Goal: Information Seeking & Learning: Learn about a topic

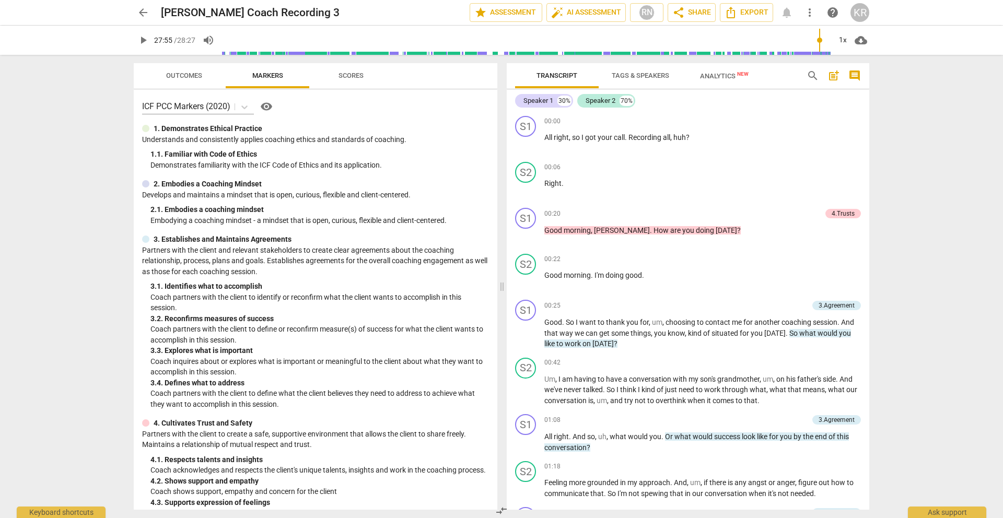
scroll to position [4662, 0]
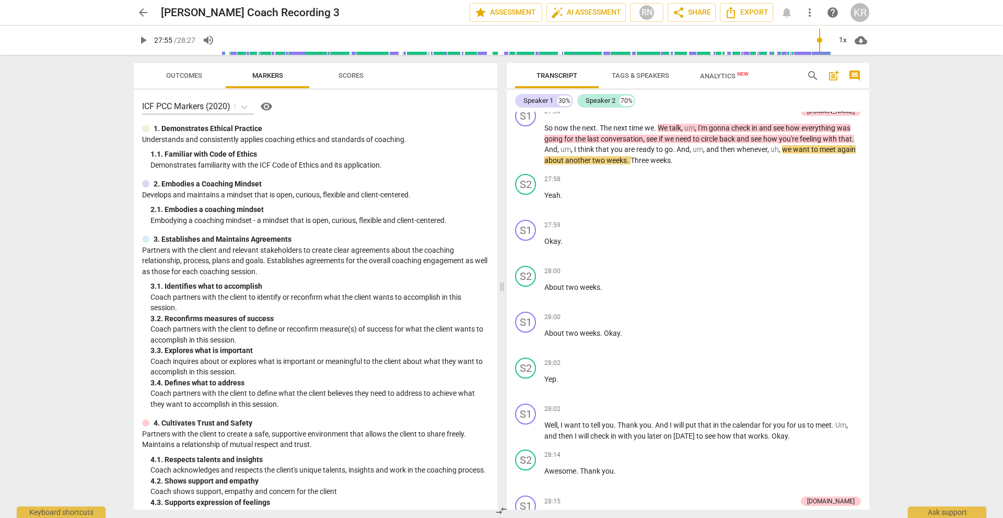
click at [141, 9] on span "arrow_back" at bounding box center [143, 12] width 13 height 13
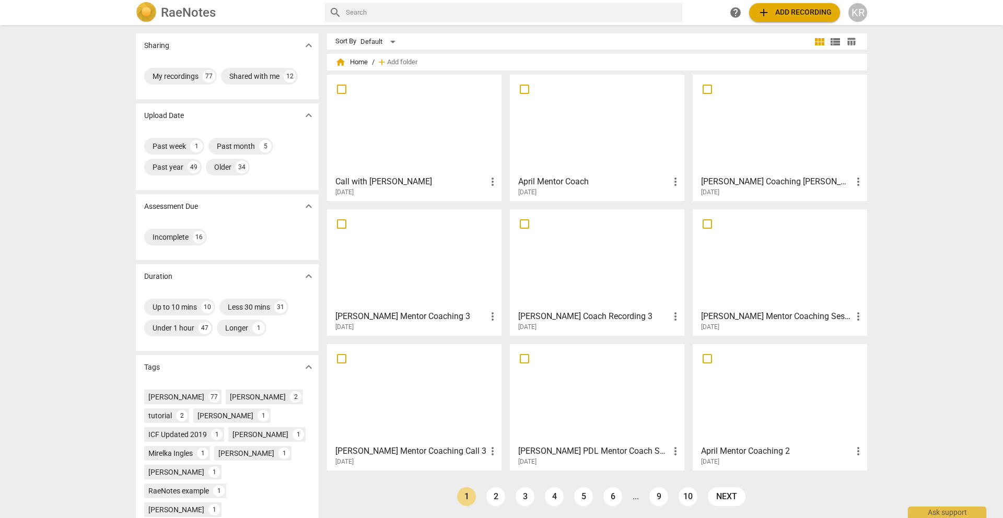
click at [398, 122] on div at bounding box center [414, 124] width 167 height 92
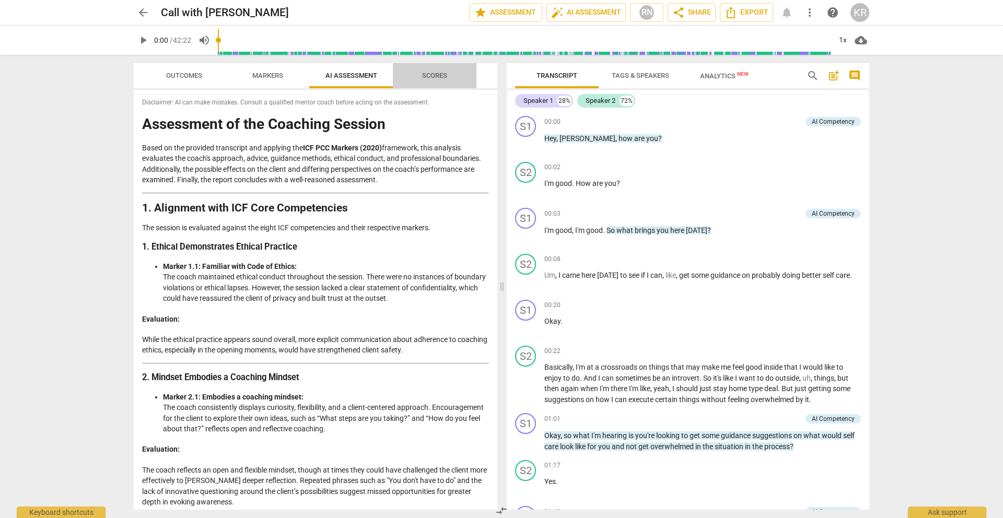
click at [427, 72] on span "Scores" at bounding box center [434, 76] width 25 height 8
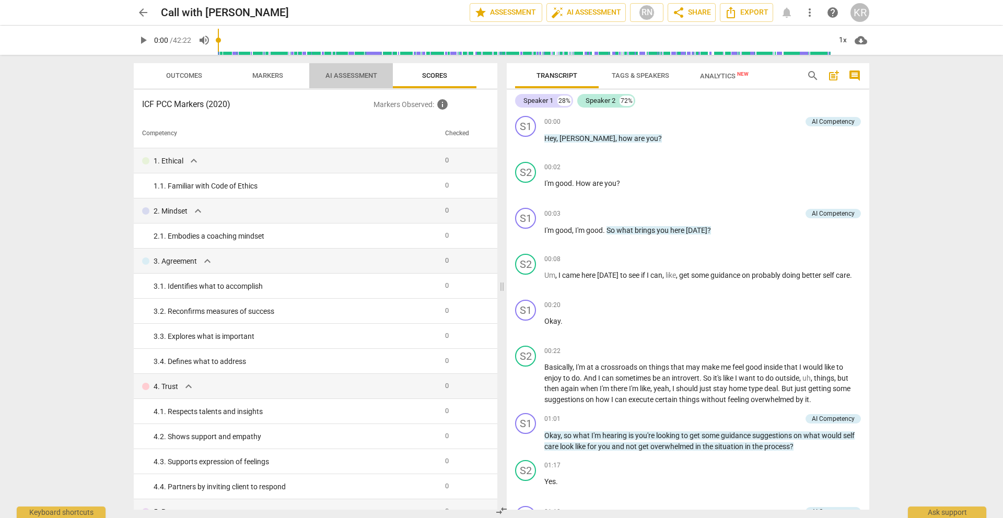
click at [339, 74] on span "AI Assessment" at bounding box center [351, 76] width 52 height 8
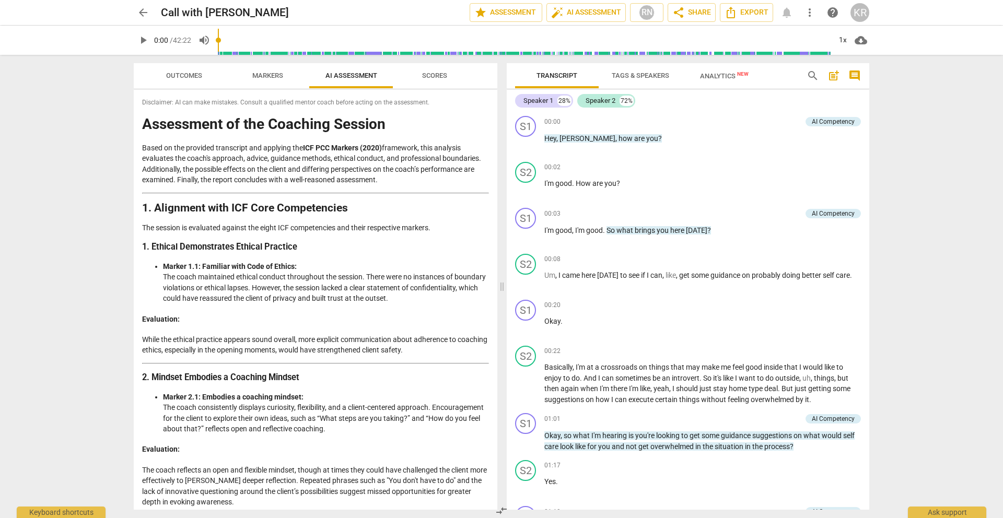
click at [181, 76] on span "Outcomes" at bounding box center [184, 76] width 36 height 8
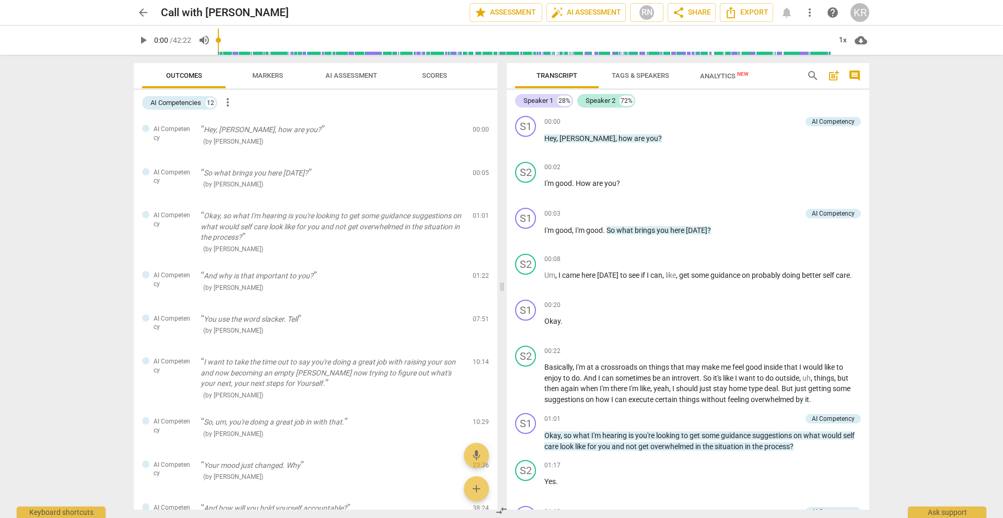
click at [263, 70] on span "Markers" at bounding box center [268, 76] width 56 height 14
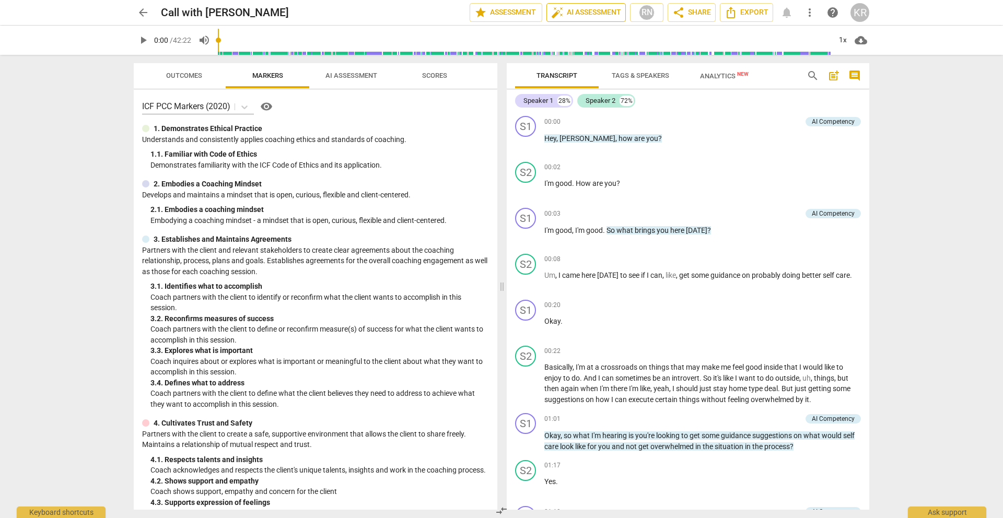
click at [585, 11] on span "auto_fix_high AI Assessment" at bounding box center [586, 12] width 70 height 13
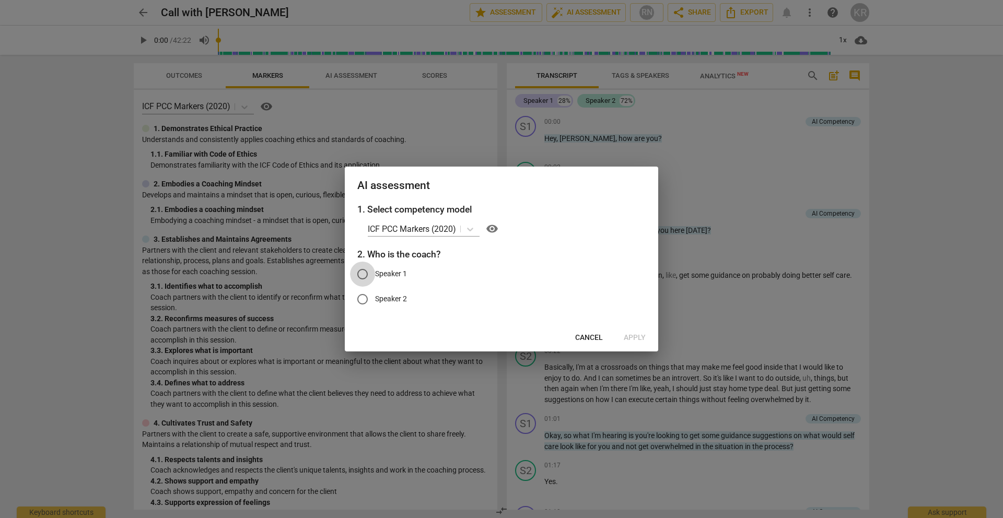
click at [361, 269] on input "Speaker 1" at bounding box center [362, 274] width 25 height 25
radio input "true"
click at [635, 334] on span "Apply" at bounding box center [634, 338] width 22 height 10
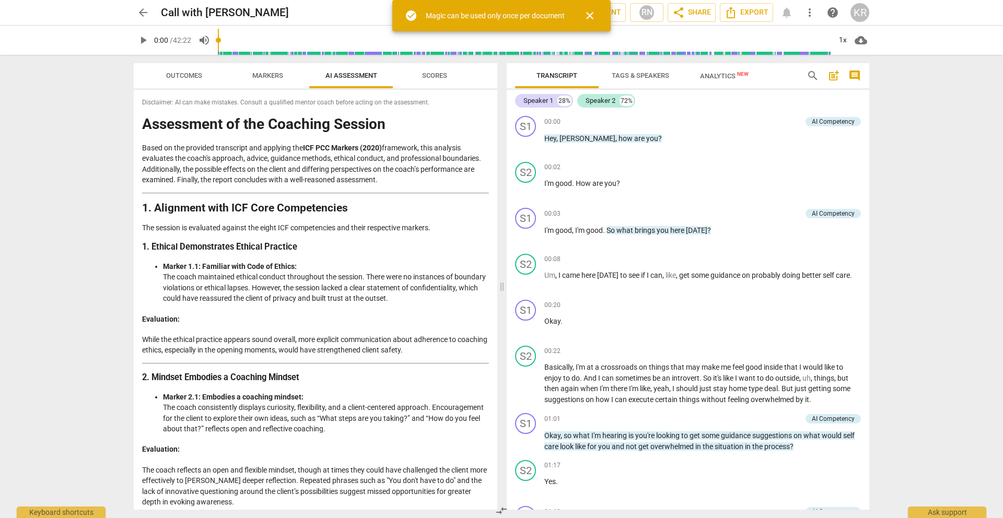
click at [592, 16] on span "close" at bounding box center [589, 15] width 13 height 13
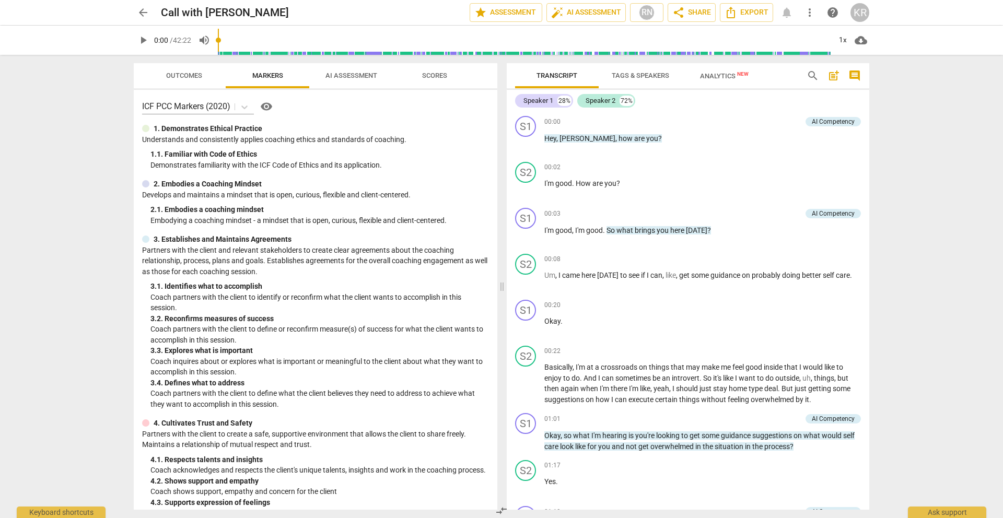
click at [452, 67] on button "Scores" at bounding box center [435, 75] width 84 height 25
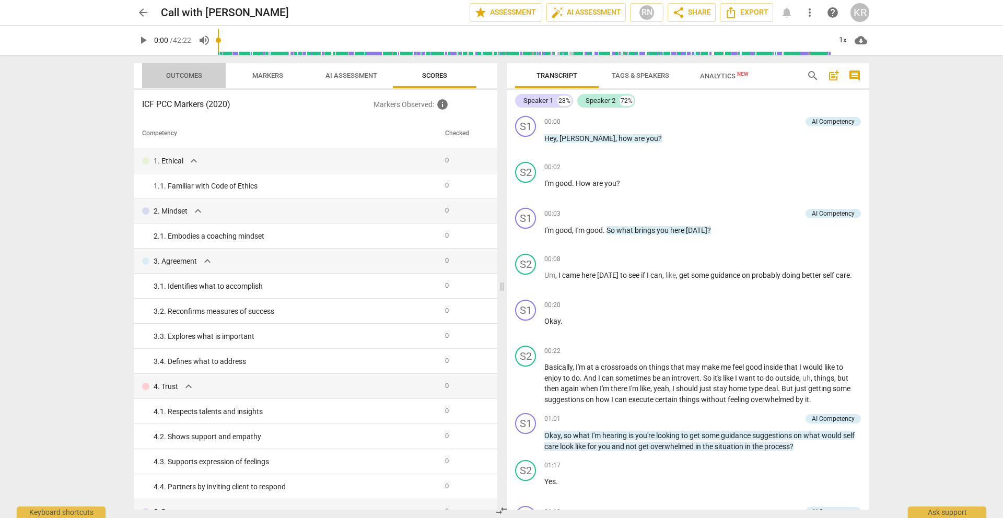
click at [174, 76] on span "Outcomes" at bounding box center [184, 76] width 36 height 8
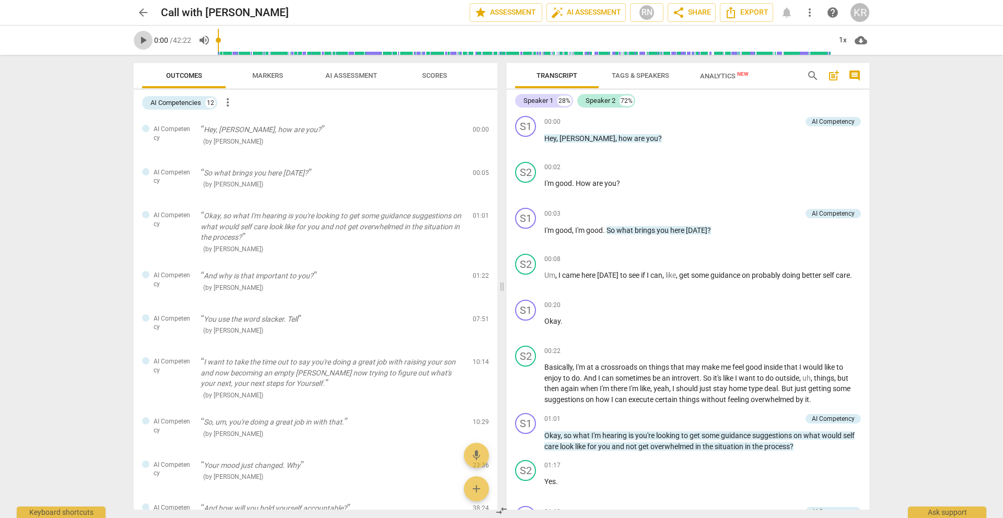
click at [144, 38] on span "play_arrow" at bounding box center [143, 40] width 13 height 13
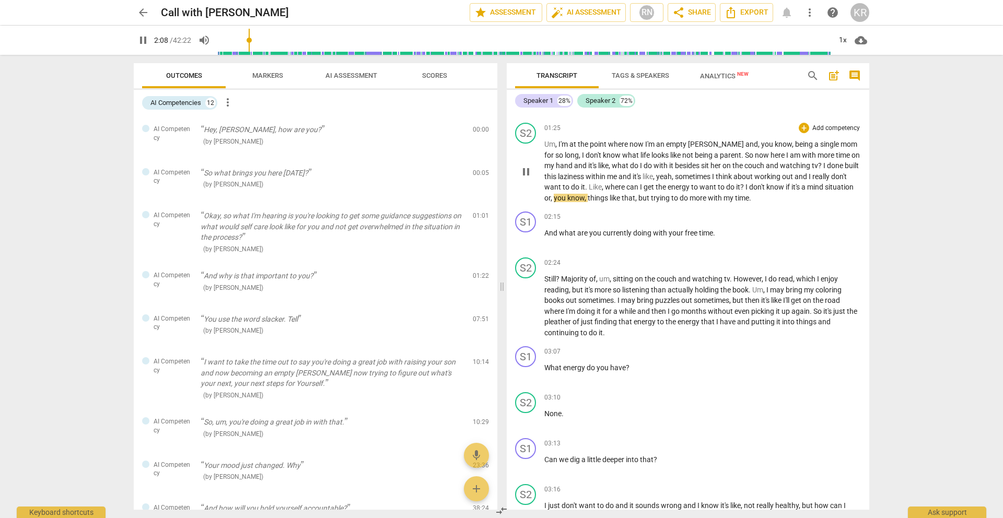
scroll to position [430, 0]
click at [137, 41] on span "pause" at bounding box center [143, 40] width 13 height 13
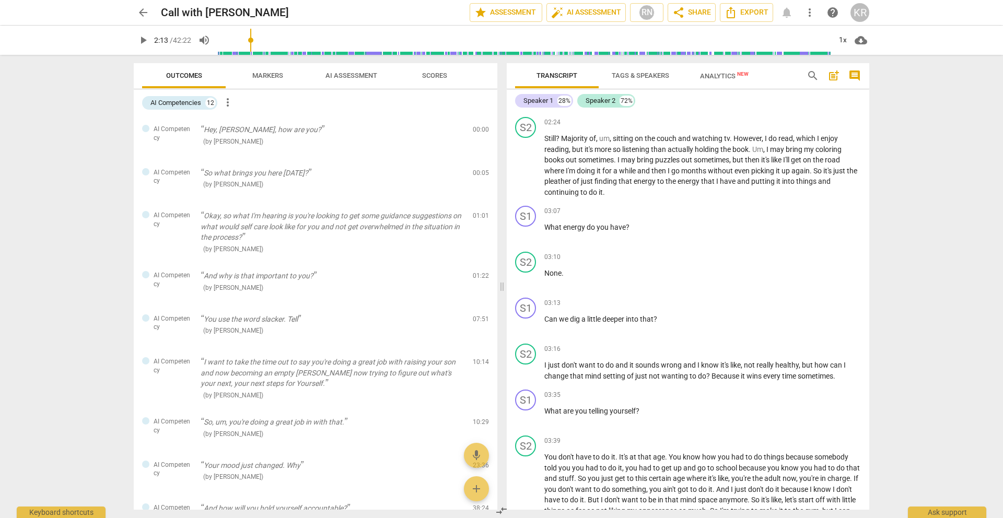
scroll to position [570, 0]
click at [261, 52] on input "range" at bounding box center [524, 39] width 612 height 33
click at [266, 52] on input "range" at bounding box center [524, 39] width 612 height 33
click at [142, 40] on span "play_arrow" at bounding box center [143, 40] width 13 height 13
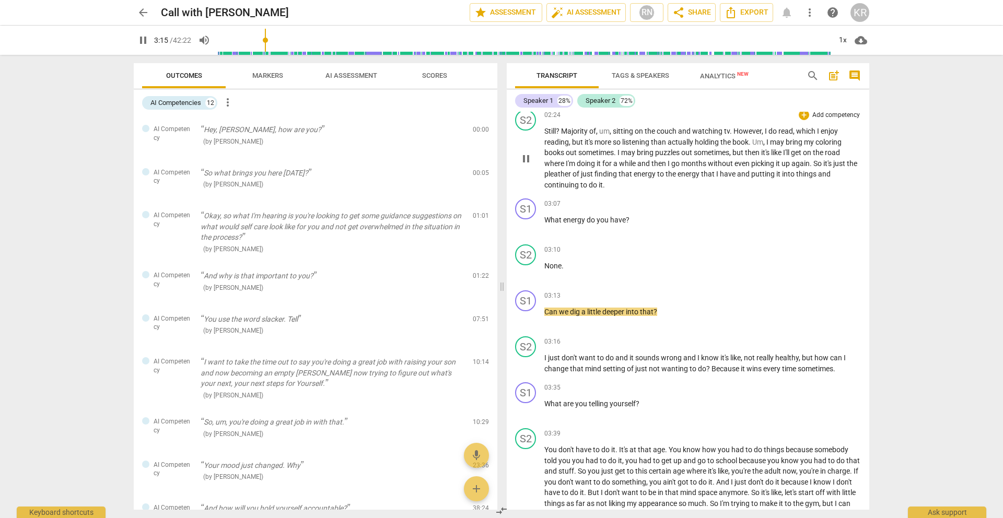
scroll to position [574, 0]
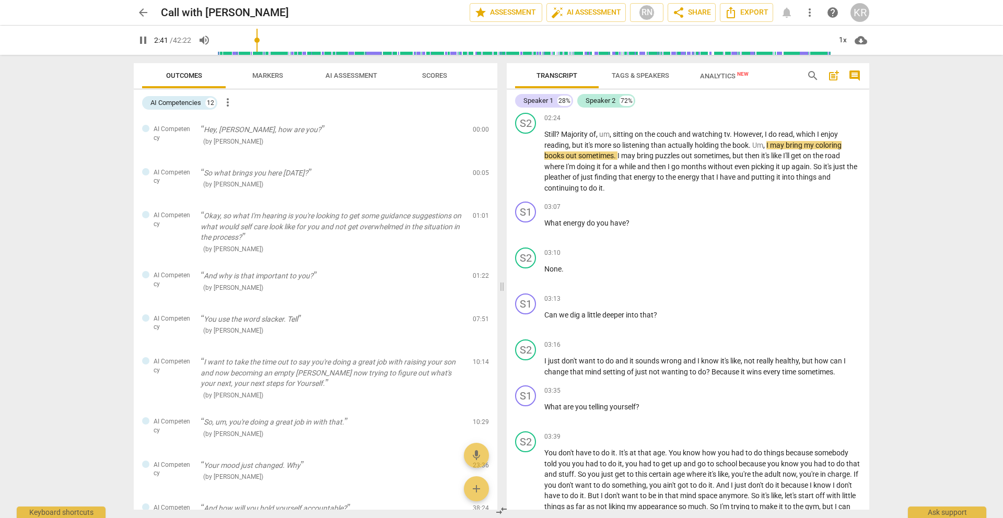
click at [258, 45] on input "range" at bounding box center [524, 39] width 612 height 33
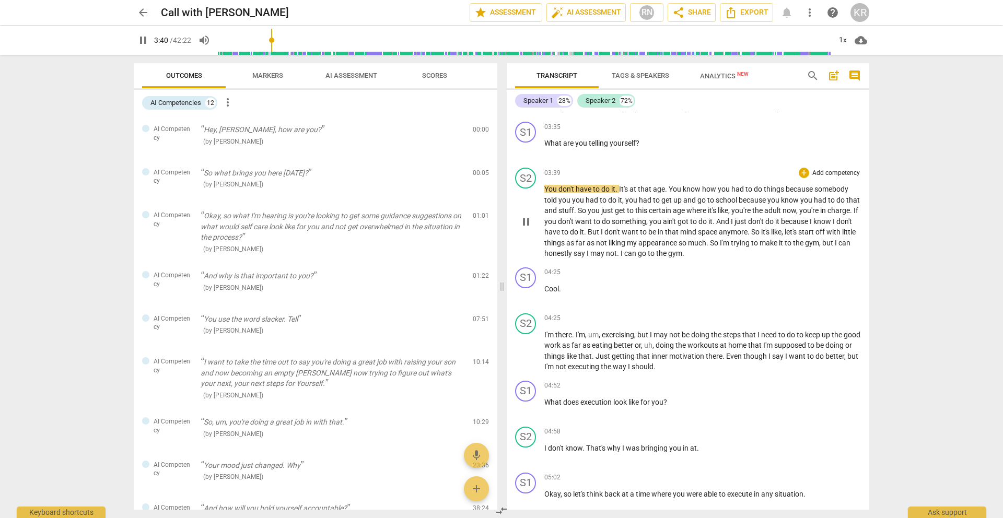
scroll to position [843, 0]
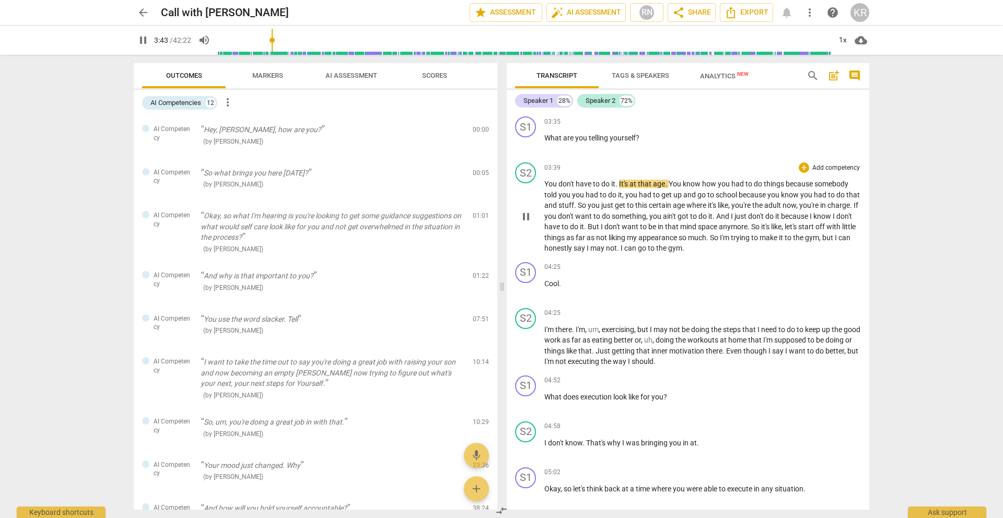
click at [668, 246] on span "the" at bounding box center [662, 248] width 12 height 8
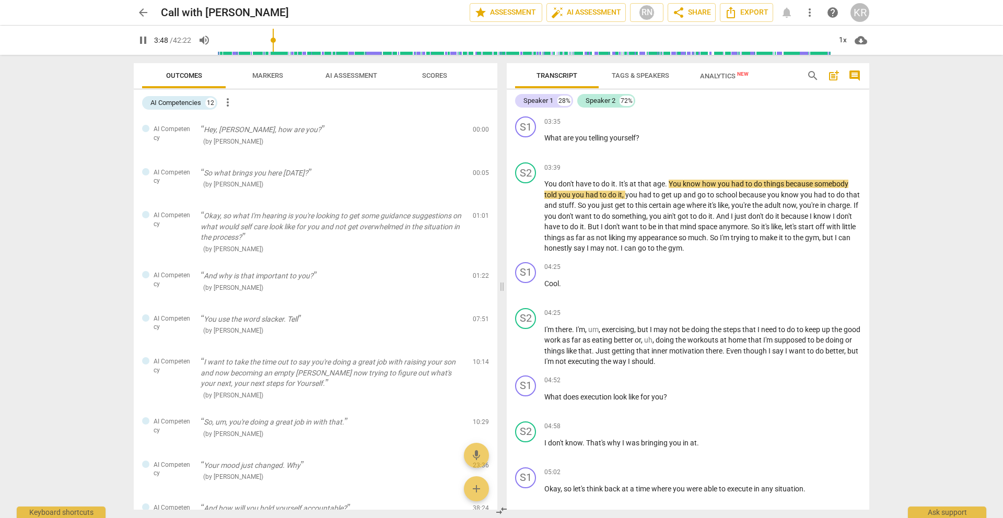
click at [281, 41] on input "range" at bounding box center [524, 39] width 612 height 33
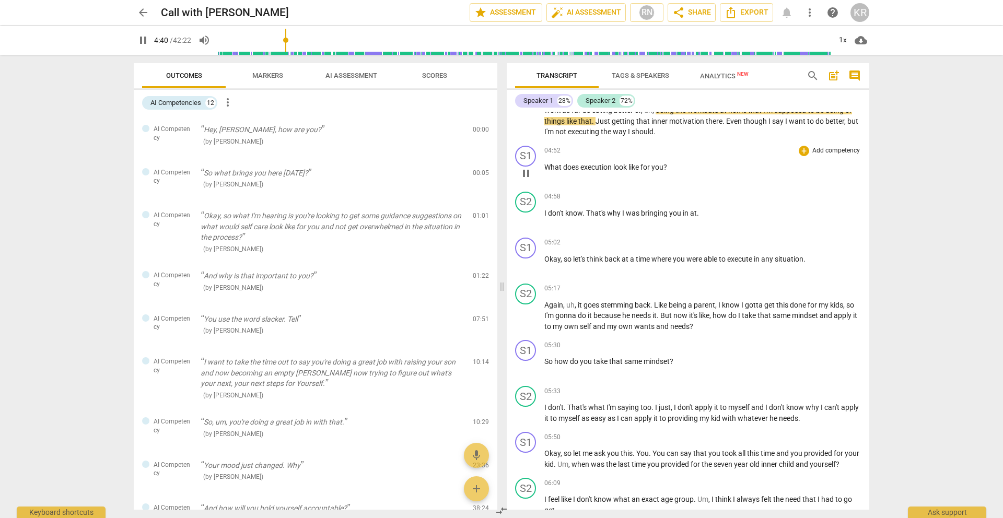
scroll to position [1065, 0]
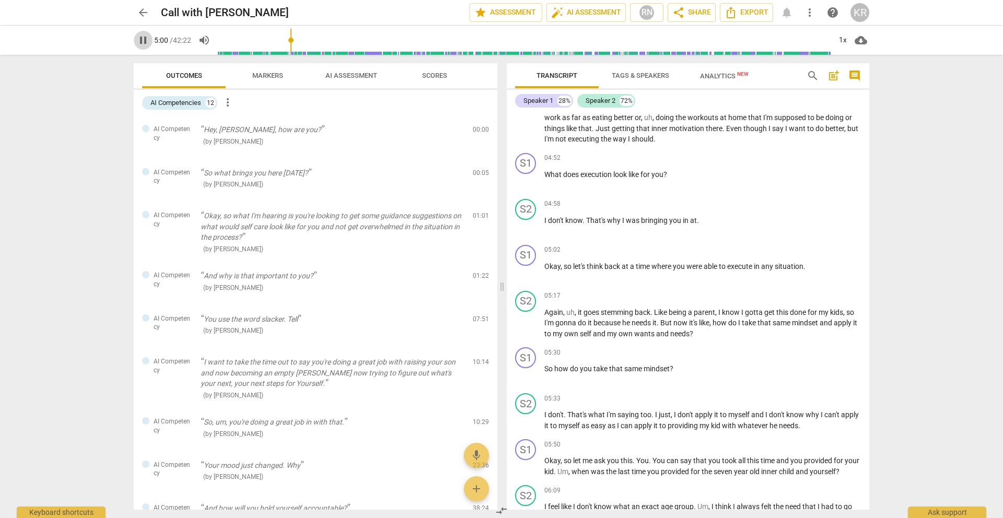
click at [143, 40] on span "pause" at bounding box center [143, 40] width 13 height 13
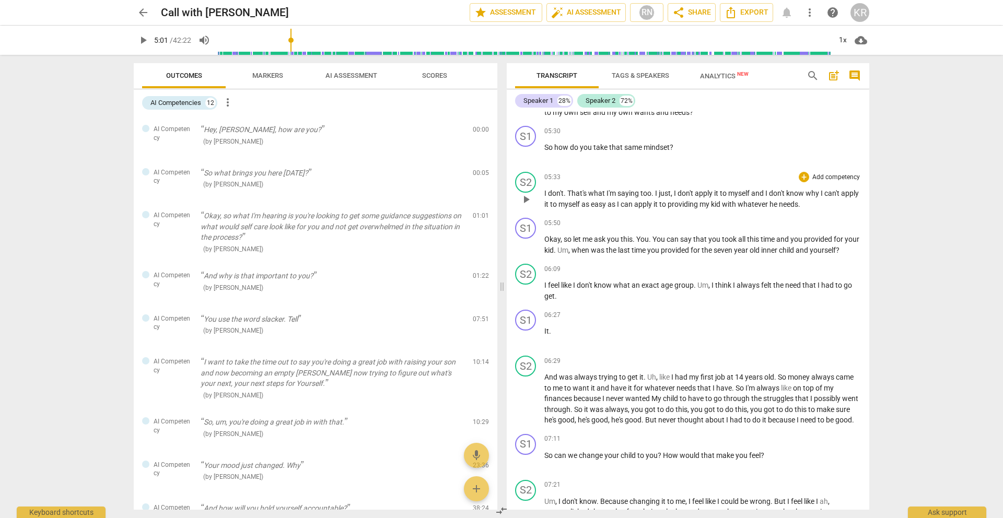
scroll to position [1289, 0]
click at [521, 249] on span "play_arrow" at bounding box center [526, 243] width 13 height 13
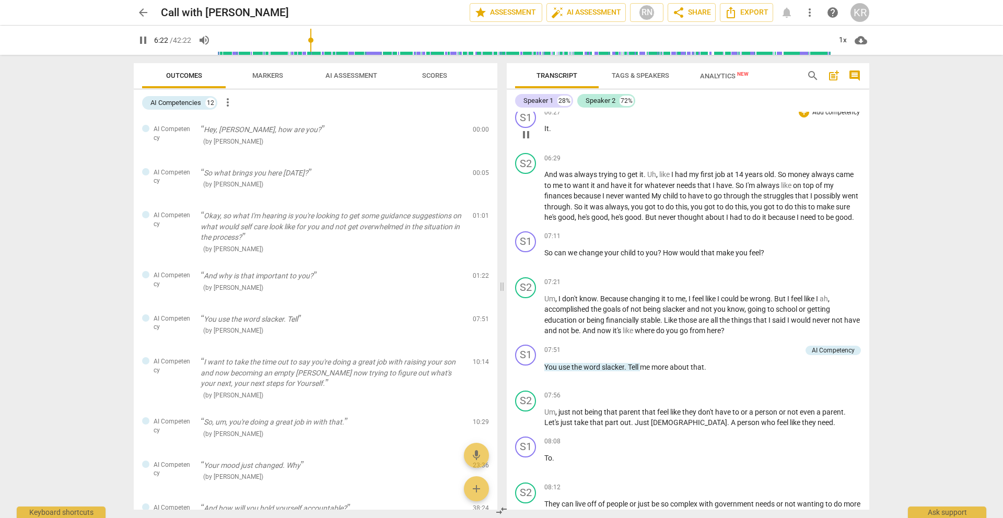
scroll to position [1494, 0]
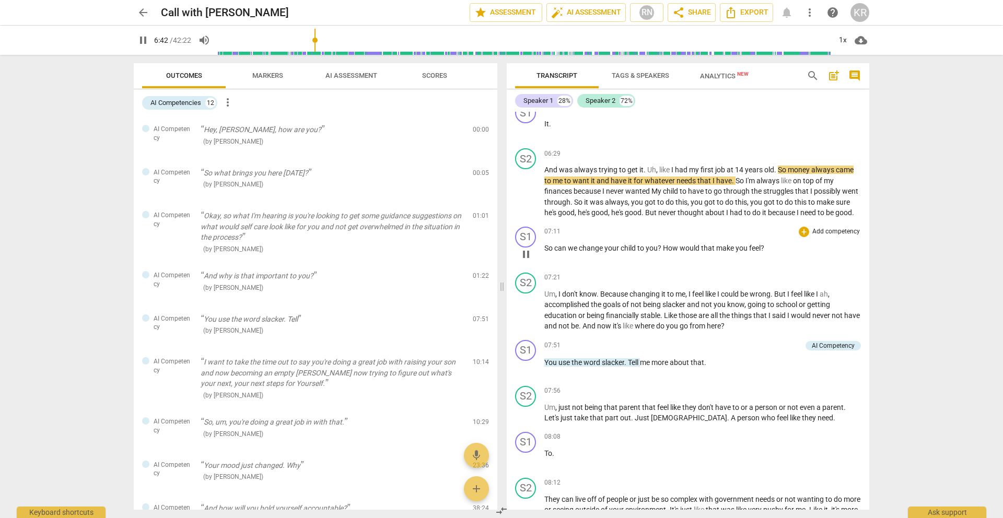
click at [524, 261] on span "pause" at bounding box center [526, 254] width 13 height 13
click at [524, 261] on span "play_arrow" at bounding box center [526, 254] width 13 height 13
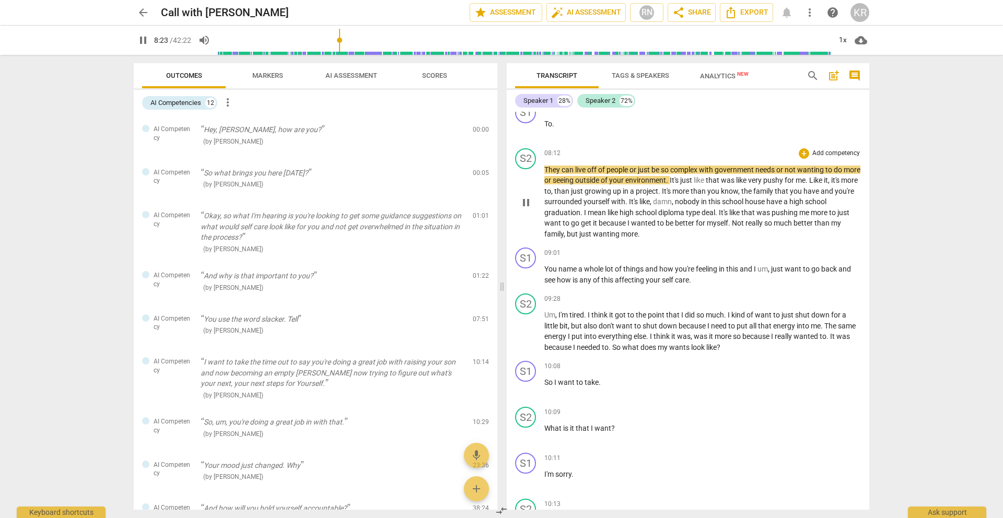
scroll to position [1819, 0]
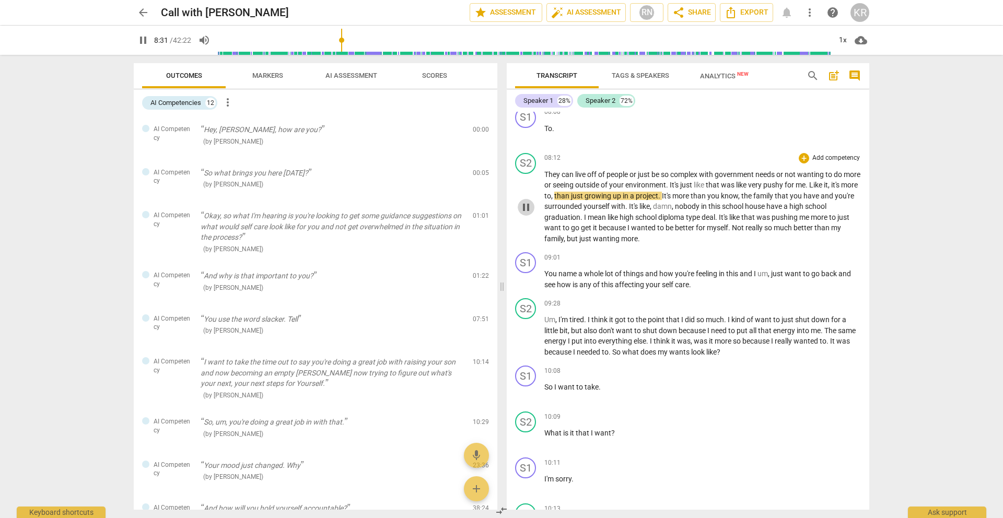
click at [526, 214] on span "pause" at bounding box center [526, 207] width 13 height 13
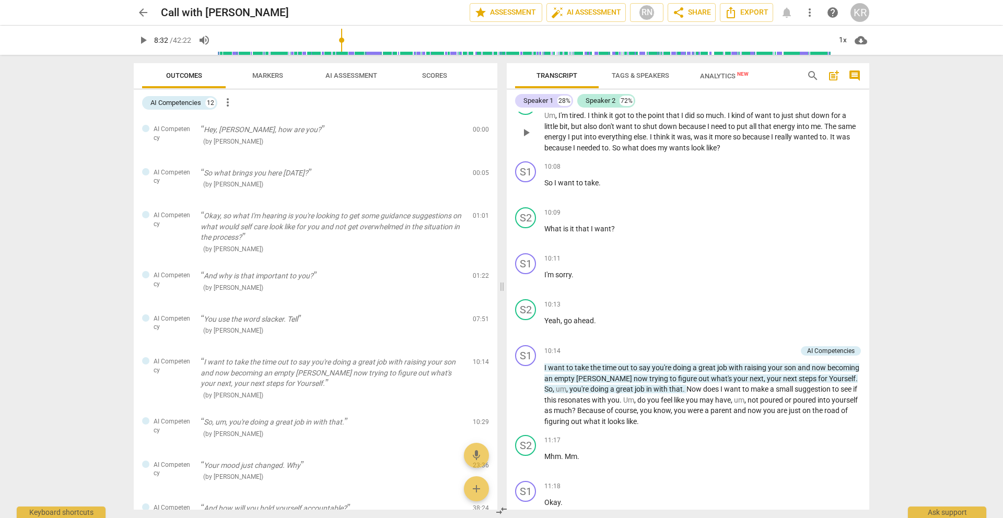
scroll to position [2024, 0]
click at [527, 137] on span "play_arrow" at bounding box center [526, 131] width 13 height 13
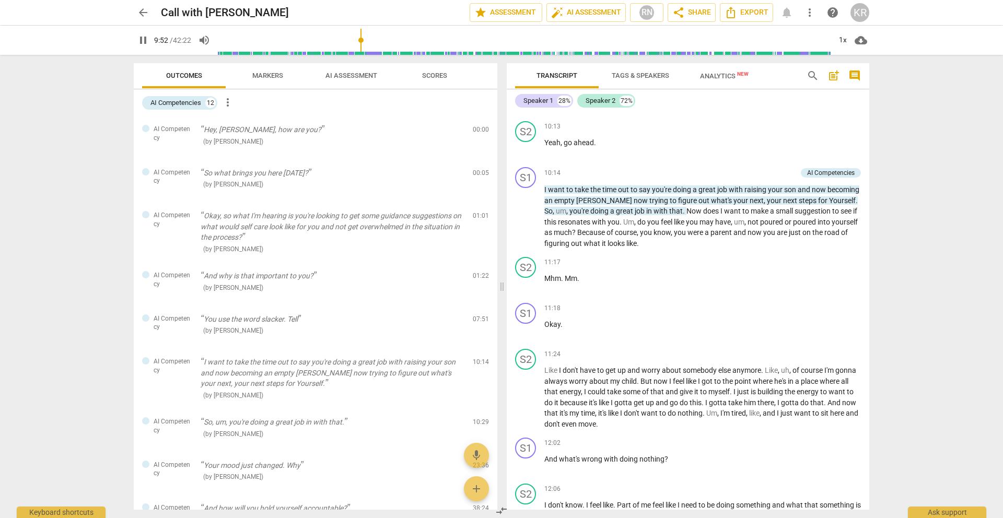
scroll to position [2200, 0]
click at [527, 223] on span "pause" at bounding box center [526, 217] width 13 height 13
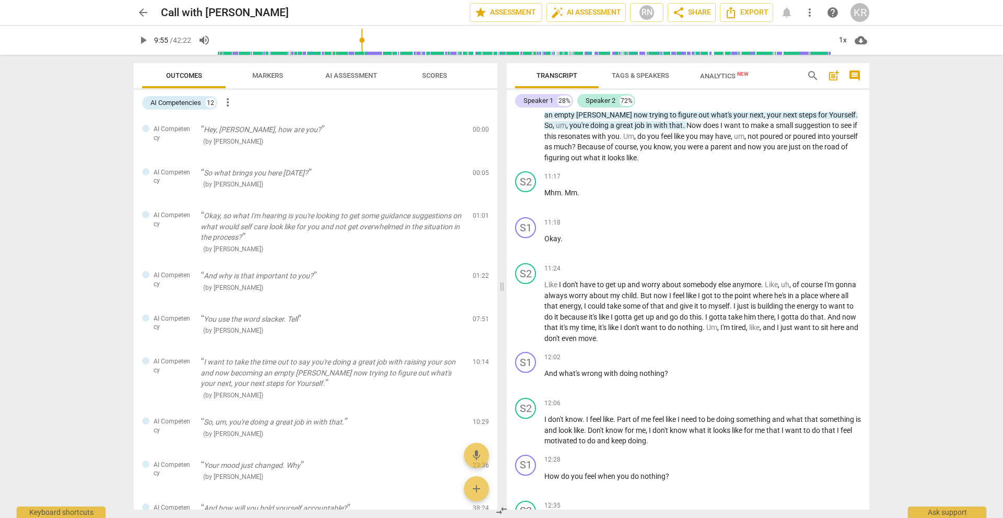
scroll to position [2286, 0]
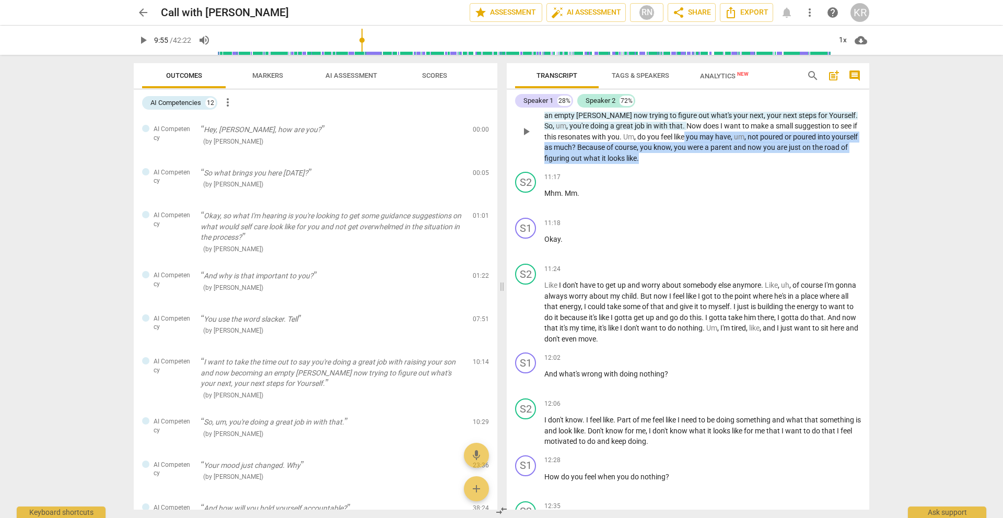
drag, startPoint x: 674, startPoint y: 180, endPoint x: 692, endPoint y: 154, distance: 31.4
click at [692, 154] on p "I want to take the time out to say you're doing a great job with raising your s…" at bounding box center [702, 131] width 316 height 64
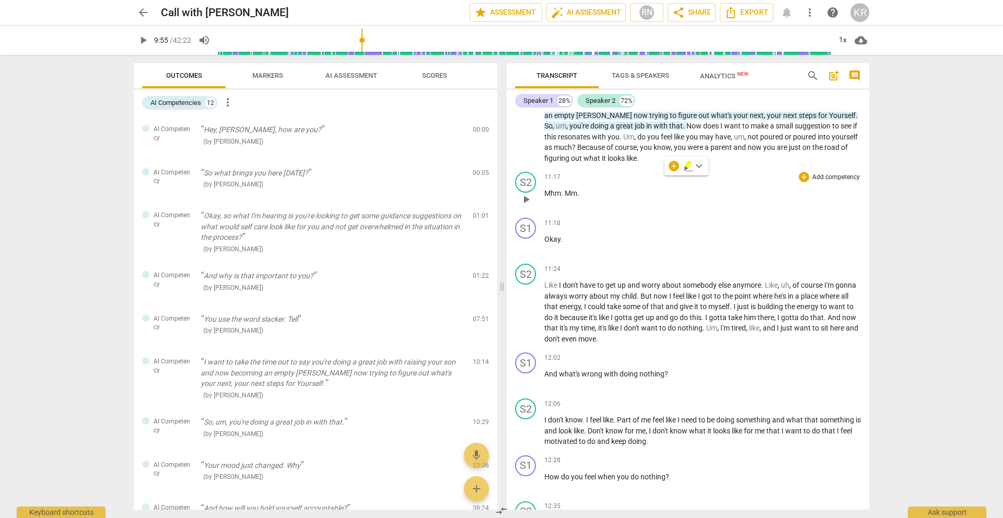
click at [693, 199] on p "Mhm . Mm ." at bounding box center [702, 193] width 316 height 11
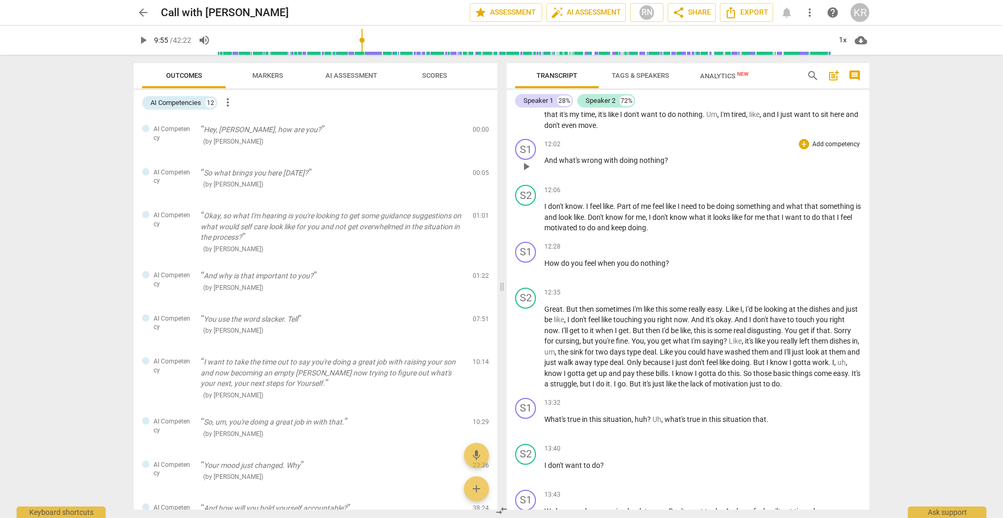
scroll to position [2499, 0]
click at [527, 173] on span "play_arrow" at bounding box center [526, 167] width 13 height 13
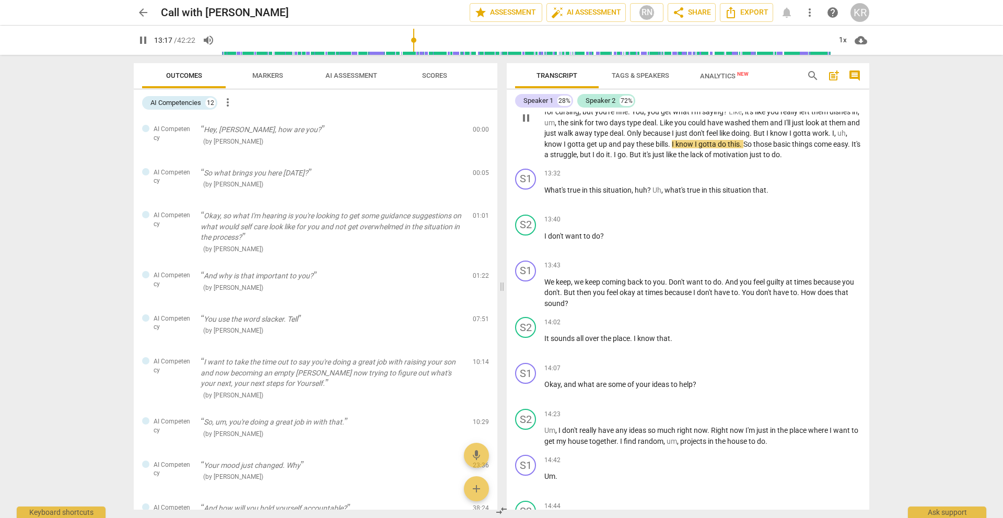
scroll to position [2730, 0]
click at [525, 123] on span "pause" at bounding box center [526, 117] width 13 height 13
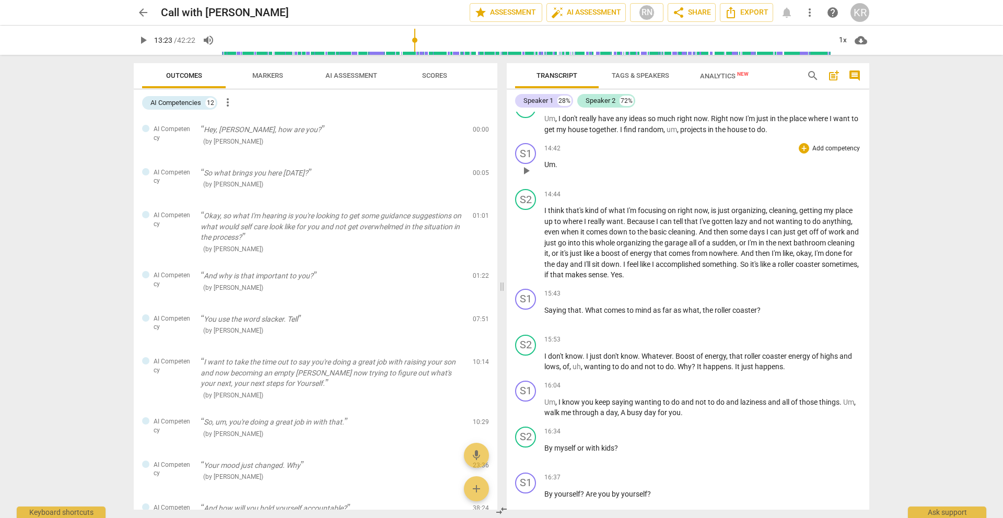
scroll to position [3039, 0]
click at [524, 132] on span "play_arrow" at bounding box center [526, 126] width 13 height 13
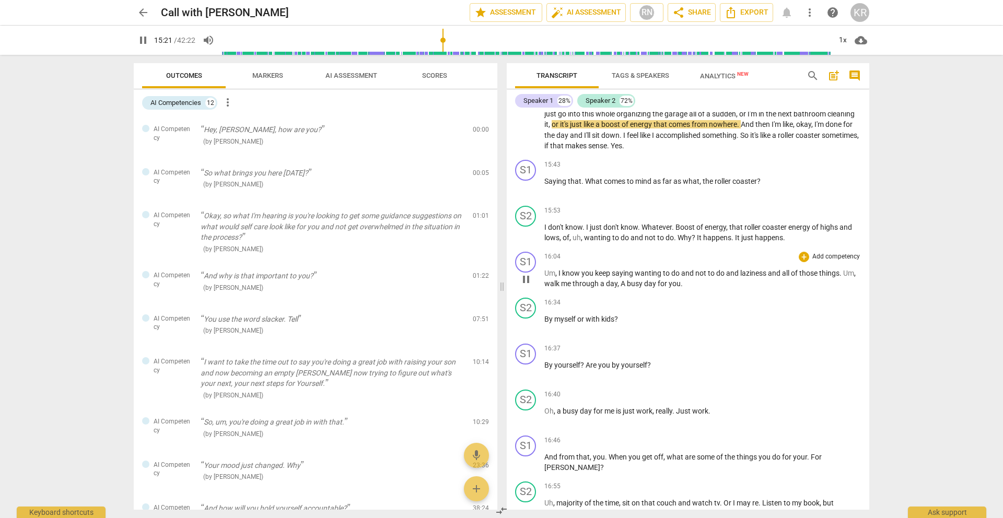
scroll to position [3164, 0]
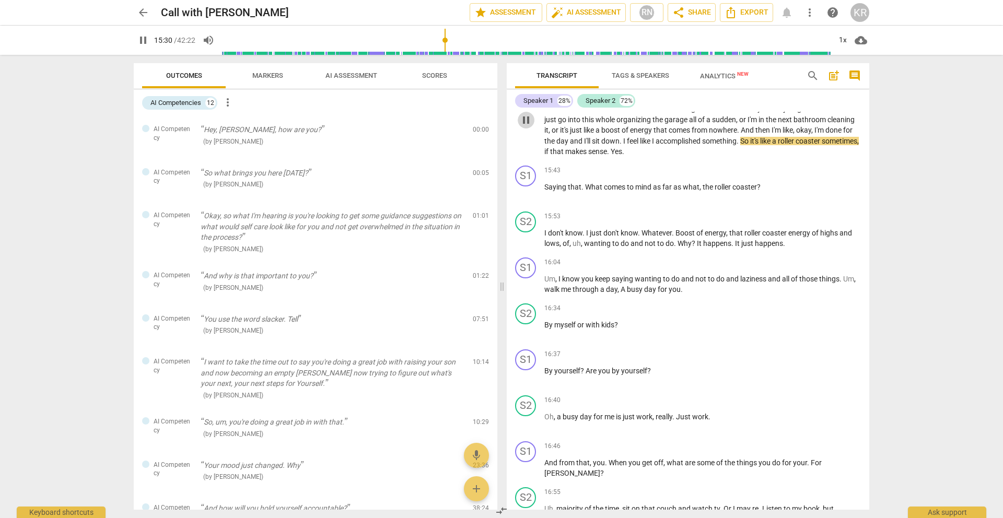
click at [523, 126] on span "pause" at bounding box center [526, 120] width 13 height 13
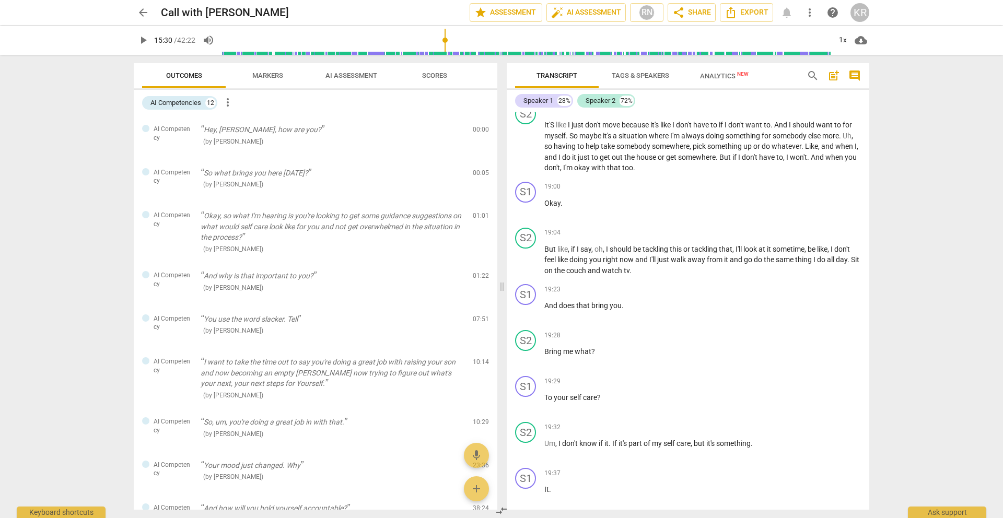
scroll to position [3837, 0]
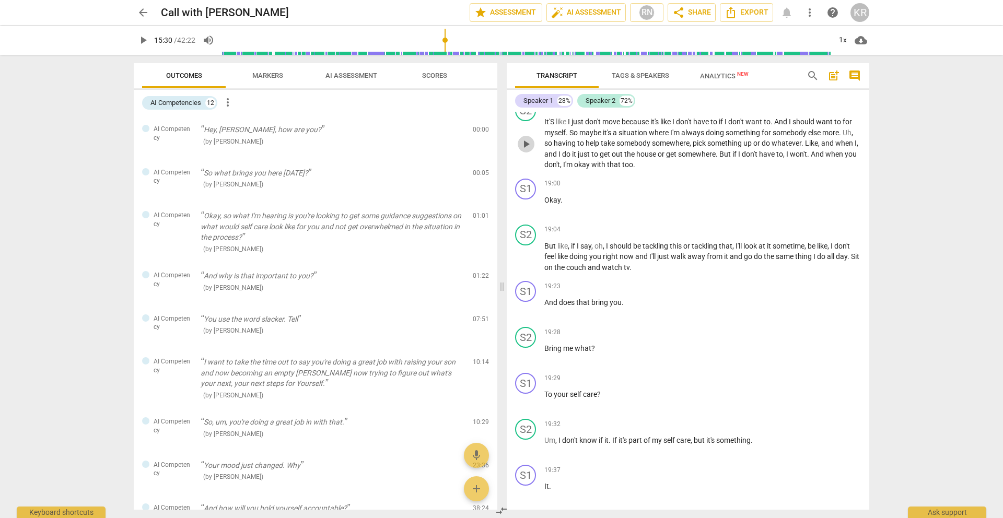
click at [524, 150] on span "play_arrow" at bounding box center [526, 144] width 13 height 13
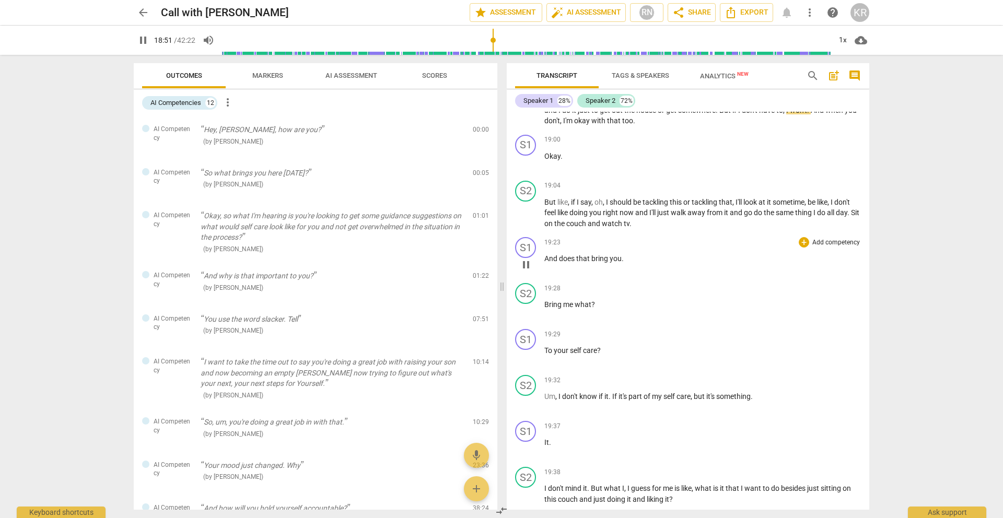
scroll to position [3881, 0]
click at [525, 106] on span "pause" at bounding box center [526, 99] width 13 height 13
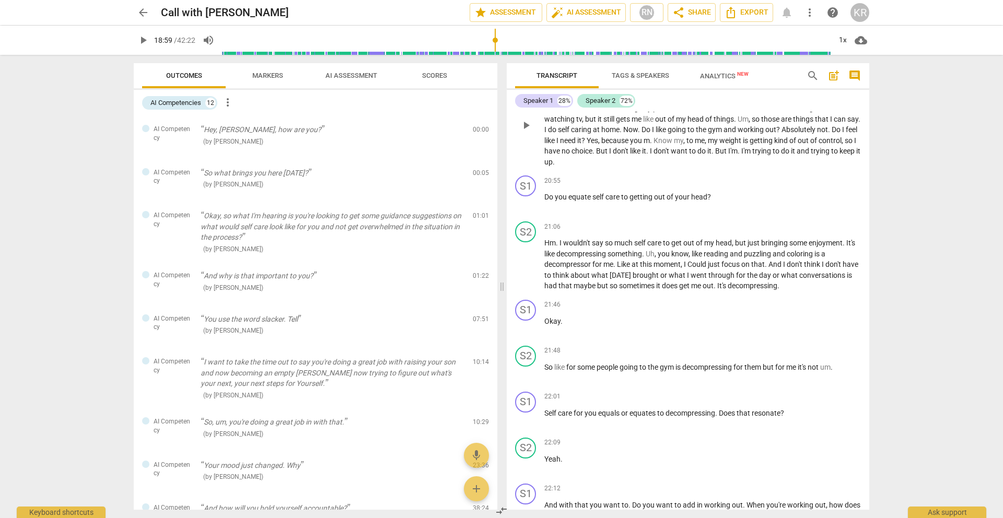
scroll to position [4373, 0]
click at [528, 132] on span "play_arrow" at bounding box center [526, 126] width 13 height 13
click at [514, 38] on input "range" at bounding box center [526, 39] width 608 height 33
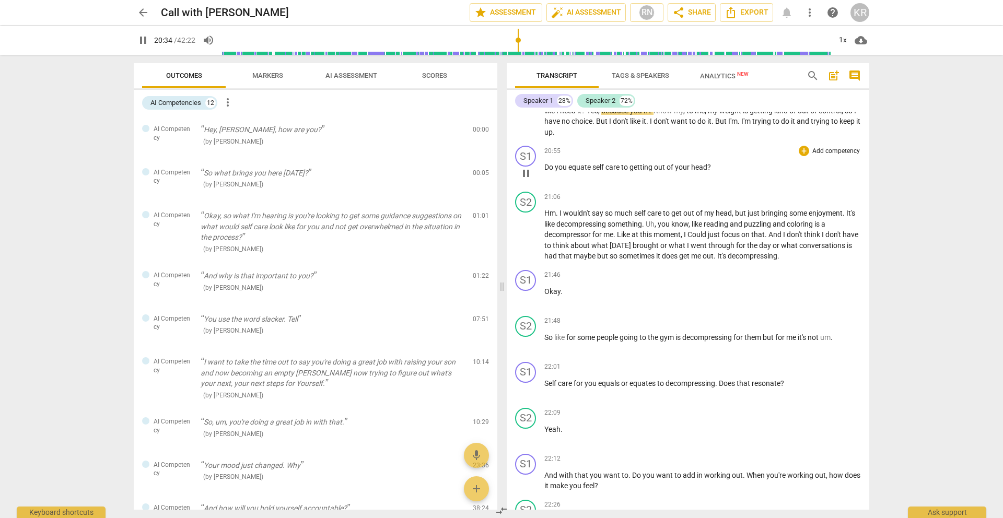
scroll to position [4407, 0]
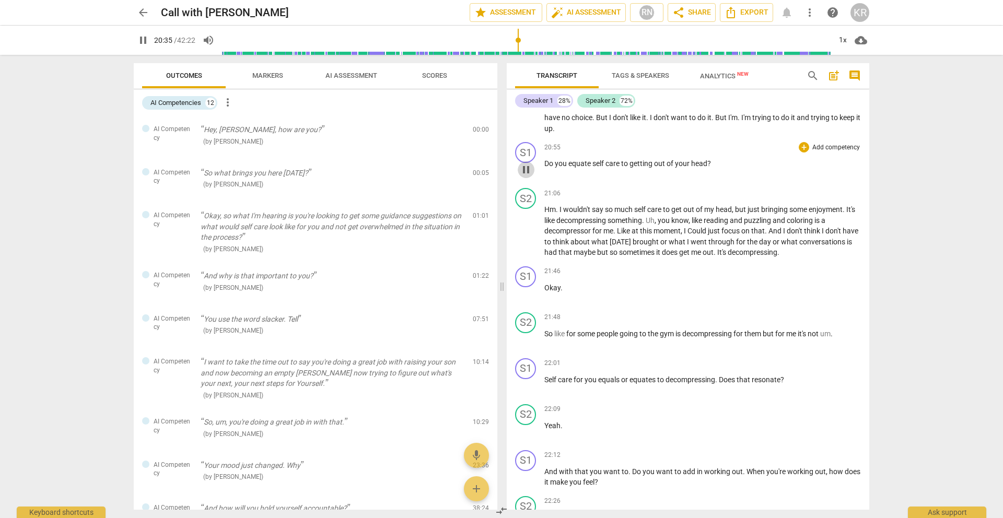
click at [528, 176] on span "pause" at bounding box center [526, 169] width 13 height 13
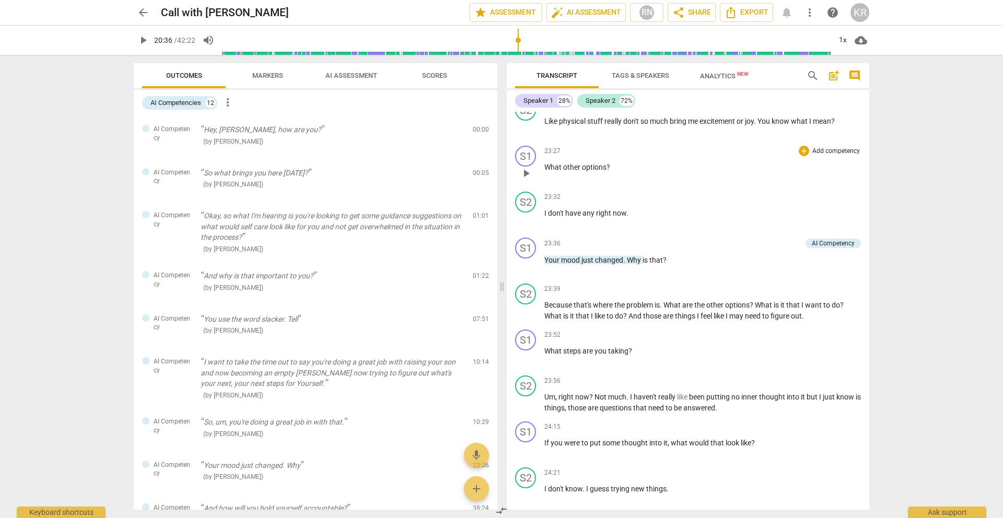
scroll to position [5089, 0]
click at [526, 134] on span "play_arrow" at bounding box center [526, 128] width 13 height 13
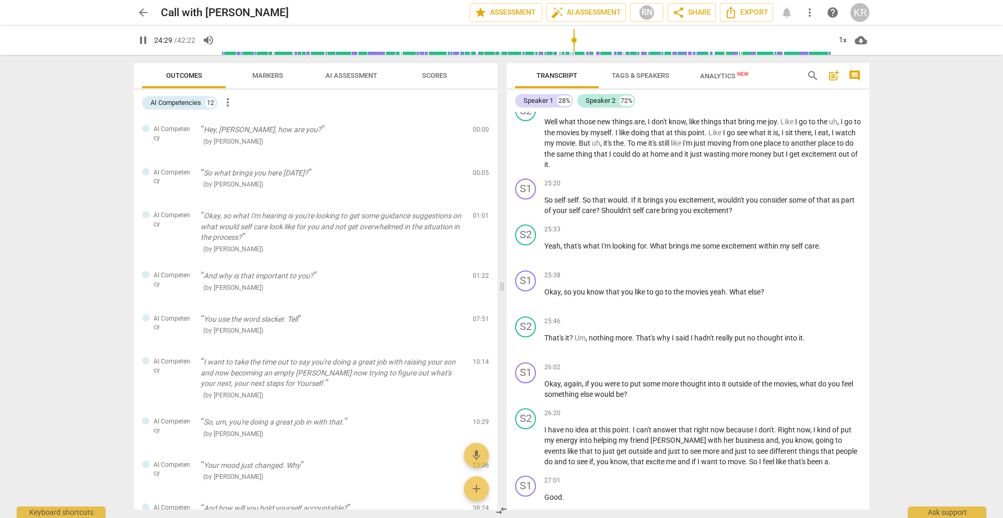
scroll to position [5639, 0]
click at [532, 152] on span "pause" at bounding box center [526, 146] width 13 height 13
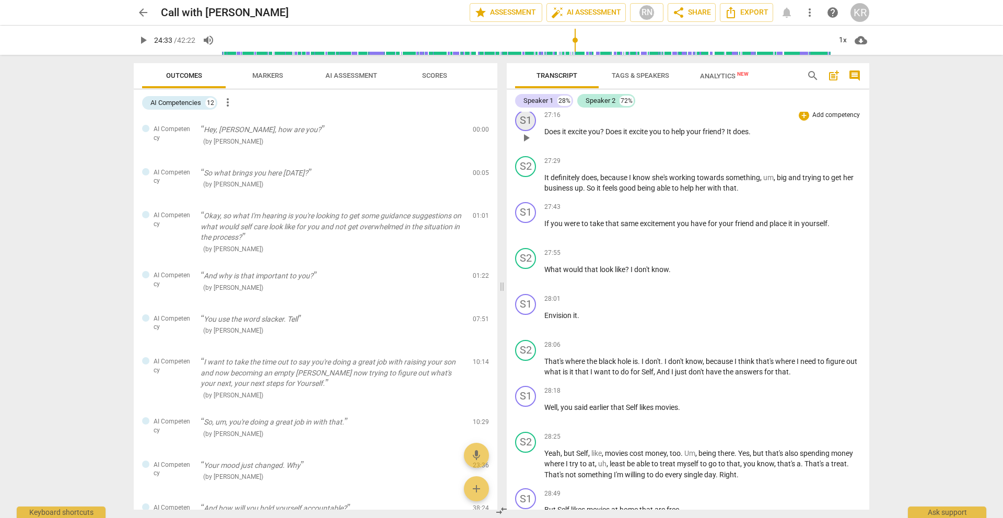
scroll to position [6102, 0]
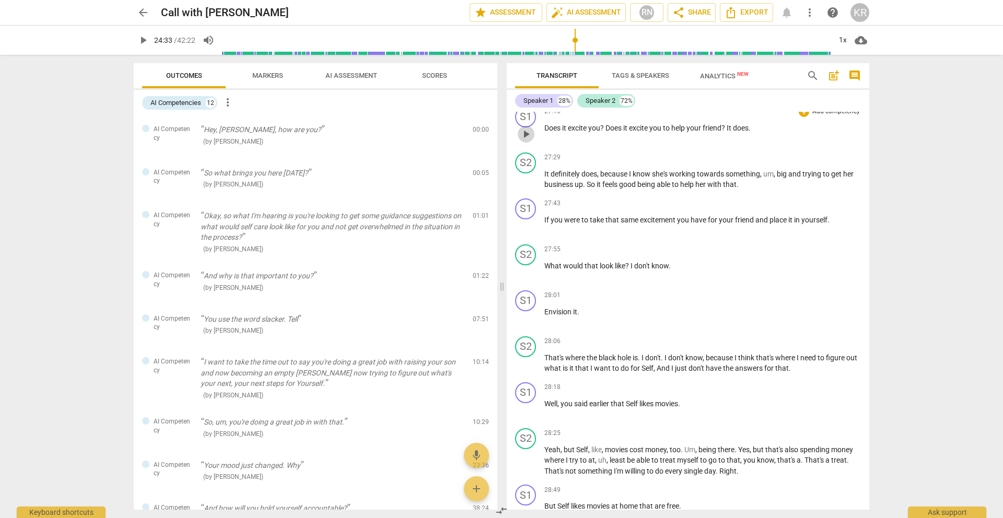
click at [526, 140] on span "play_arrow" at bounding box center [526, 134] width 13 height 13
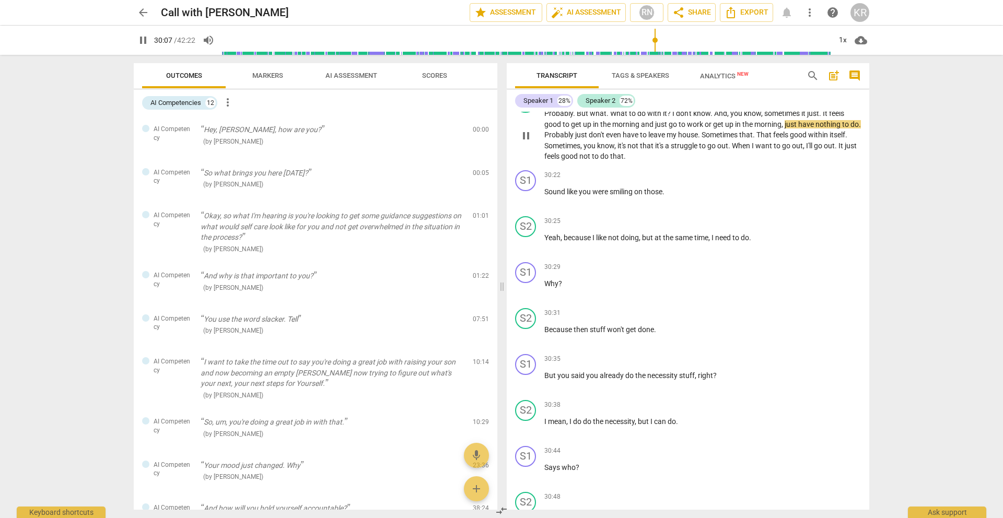
scroll to position [6732, 0]
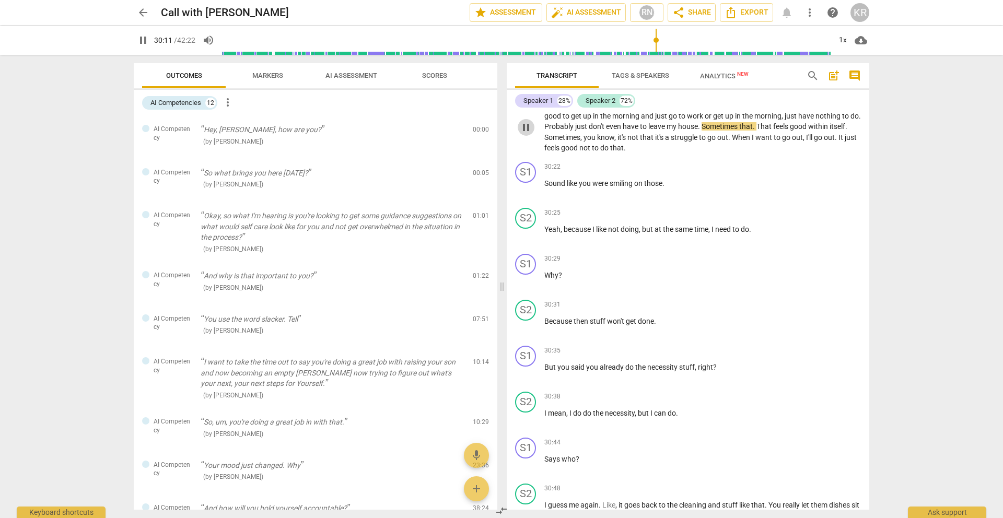
click at [528, 134] on span "pause" at bounding box center [526, 127] width 13 height 13
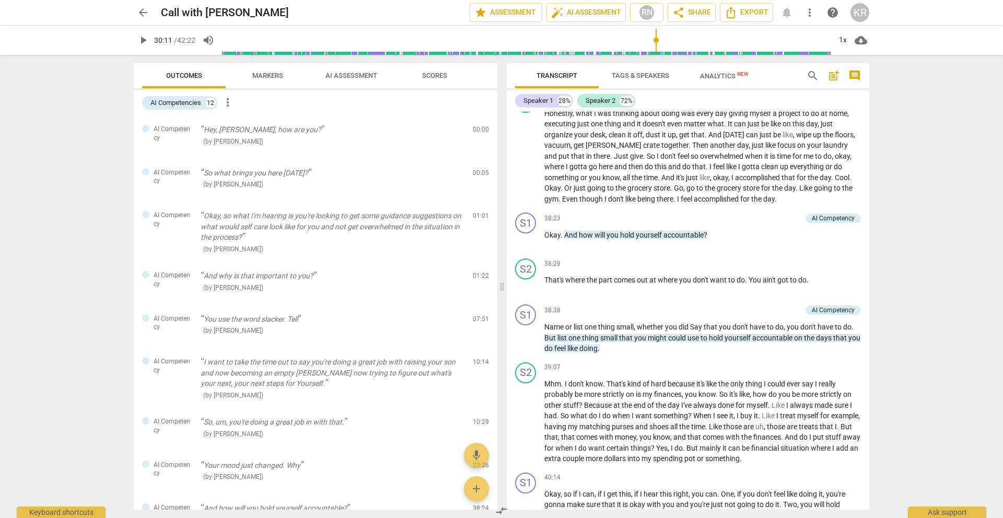
scroll to position [8608, 0]
click at [526, 164] on span "play_arrow" at bounding box center [526, 157] width 13 height 13
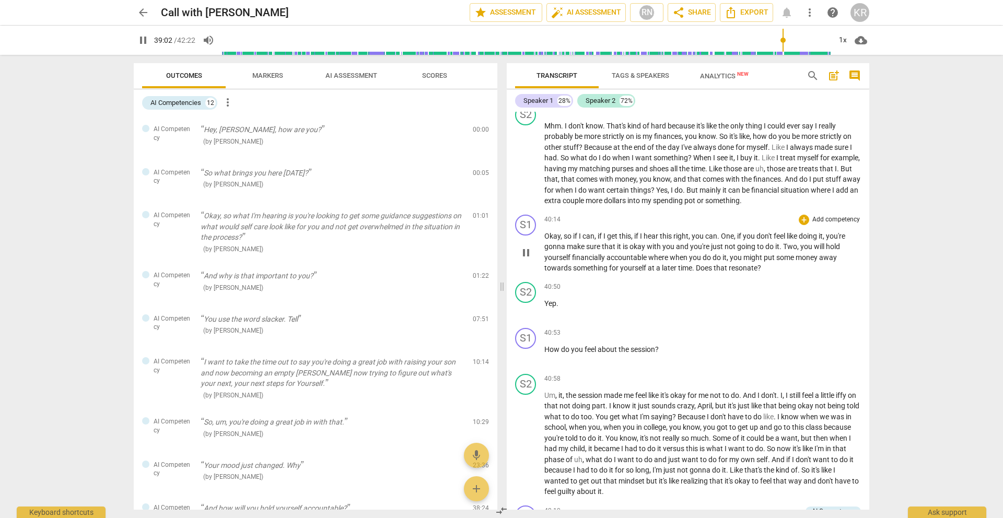
scroll to position [8866, 0]
click at [528, 172] on span "pause" at bounding box center [526, 165] width 13 height 13
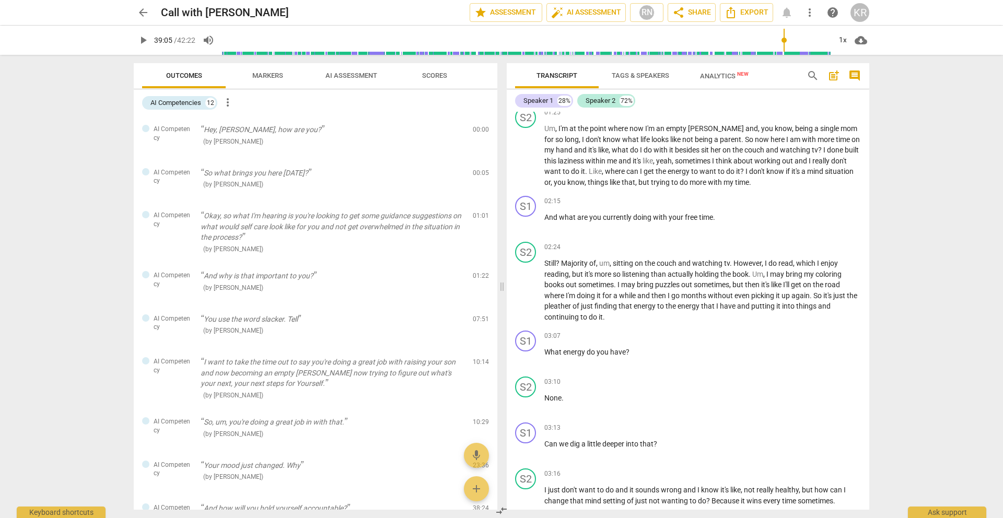
scroll to position [0, 0]
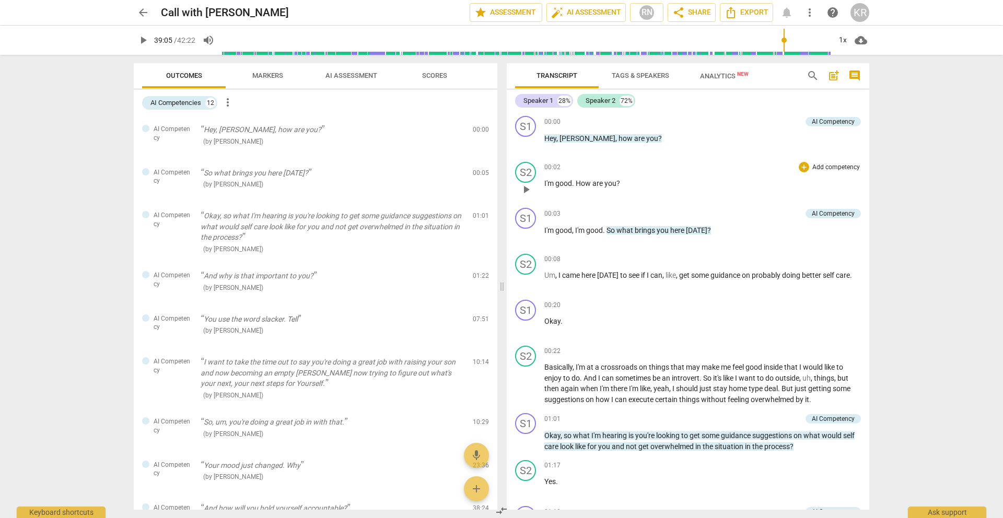
type input "2345"
